Goal: Check status: Check status

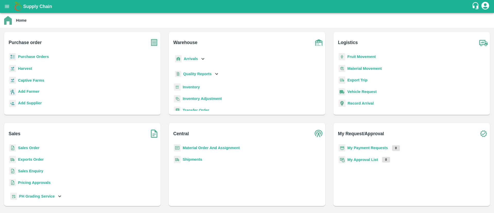
click at [38, 55] on b "Purchase Orders" at bounding box center [33, 57] width 31 height 4
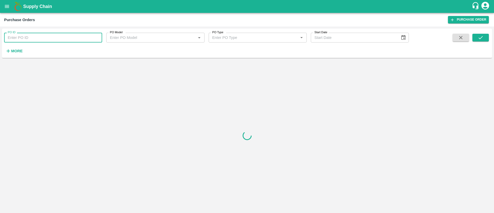
click at [40, 42] on input "PO ID" at bounding box center [53, 38] width 98 height 10
paste input "160313"
click at [483, 36] on icon "submit" at bounding box center [481, 38] width 6 height 6
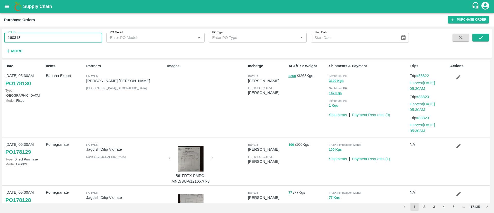
click at [70, 35] on input "160313" at bounding box center [53, 38] width 98 height 10
paste input "text"
click at [482, 37] on icon "submit" at bounding box center [481, 37] width 4 height 3
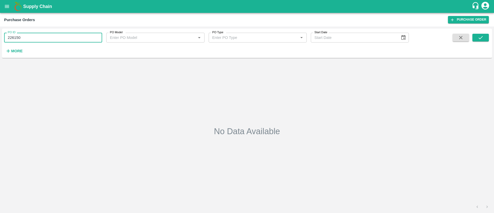
click at [27, 39] on input "226150" at bounding box center [53, 38] width 98 height 10
paste input "text"
click at [478, 40] on button "submit" at bounding box center [480, 38] width 16 height 8
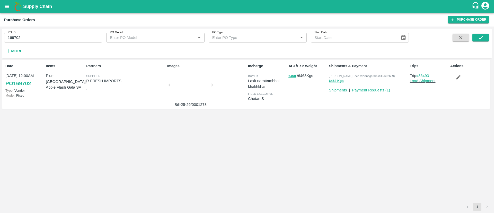
click at [57, 37] on input "169702" at bounding box center [53, 38] width 98 height 10
paste input "text"
click at [57, 37] on input "164374" at bounding box center [53, 38] width 98 height 10
type input "164374"
click at [474, 36] on button "submit" at bounding box center [480, 38] width 16 height 8
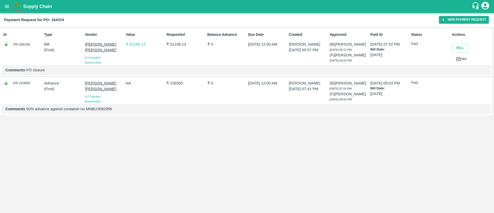
click at [136, 43] on p "₹ 51106.13" at bounding box center [145, 44] width 39 height 6
